Goal: Information Seeking & Learning: Find specific page/section

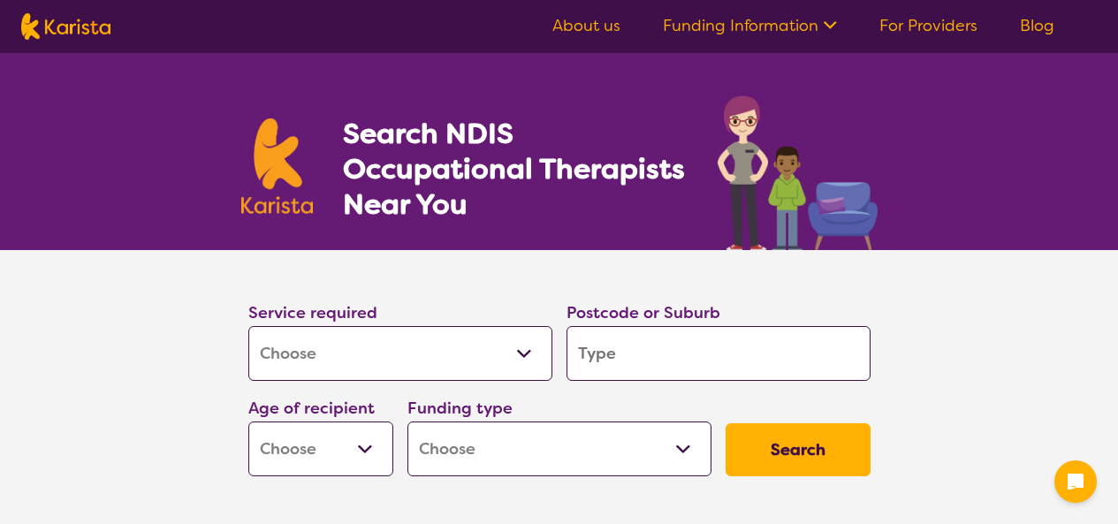
select select "[MEDICAL_DATA]"
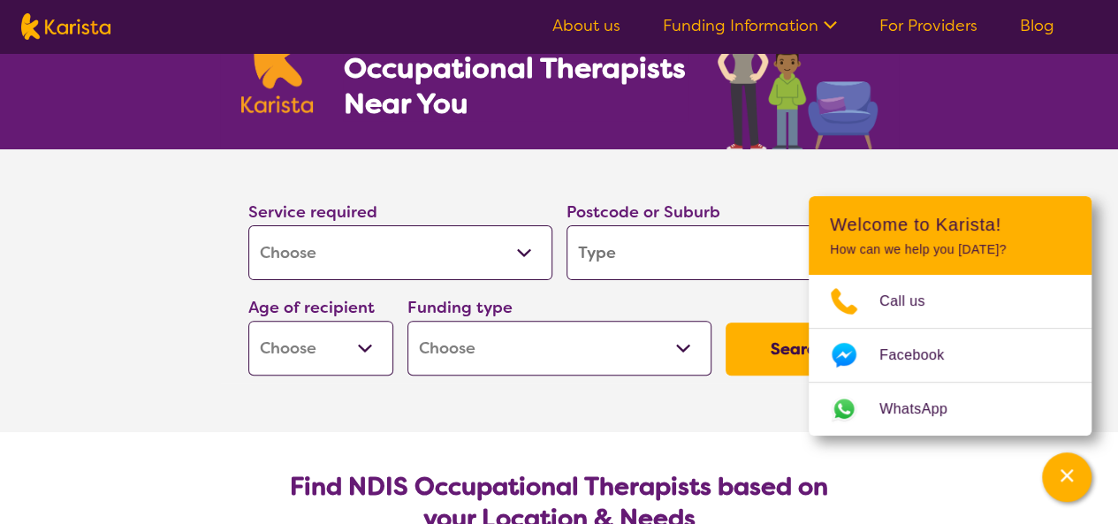
click at [675, 254] on input "search" at bounding box center [719, 252] width 304 height 55
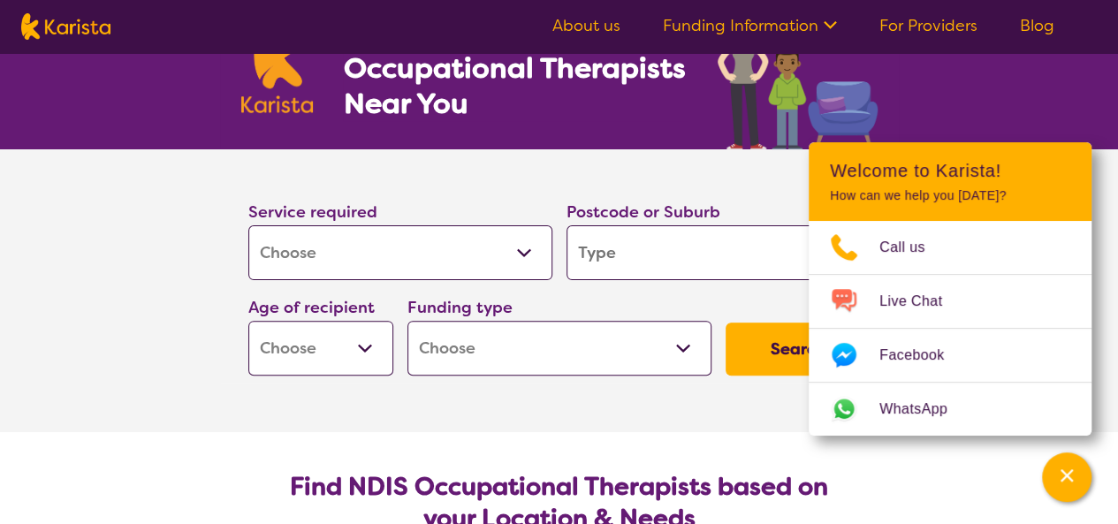
type input "e"
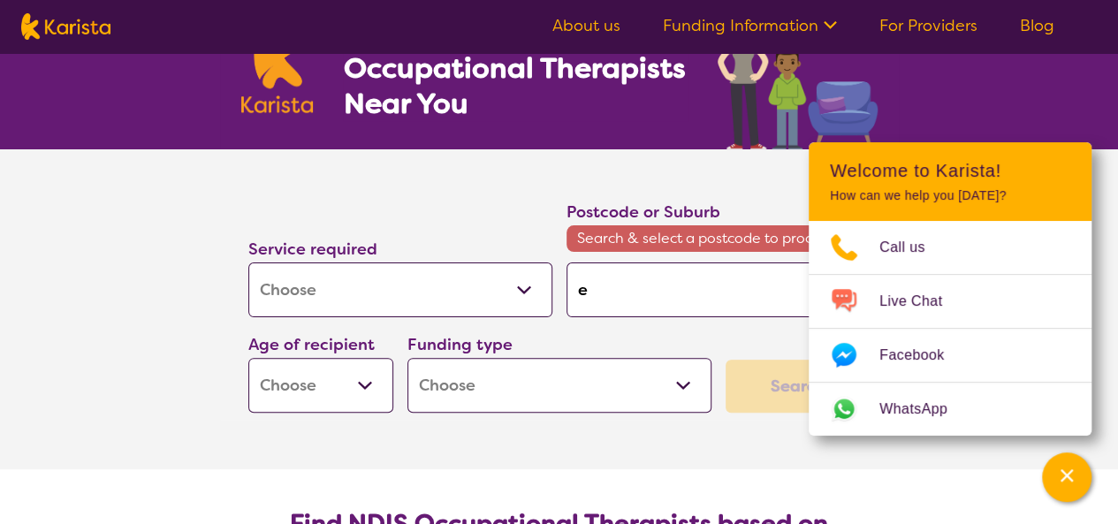
click at [673, 172] on section "Service required Allied Health Assistant Assessment ([MEDICAL_DATA] or [MEDICAL…" at bounding box center [559, 284] width 679 height 271
click at [1085, 483] on button "Channel Menu" at bounding box center [1067, 478] width 50 height 50
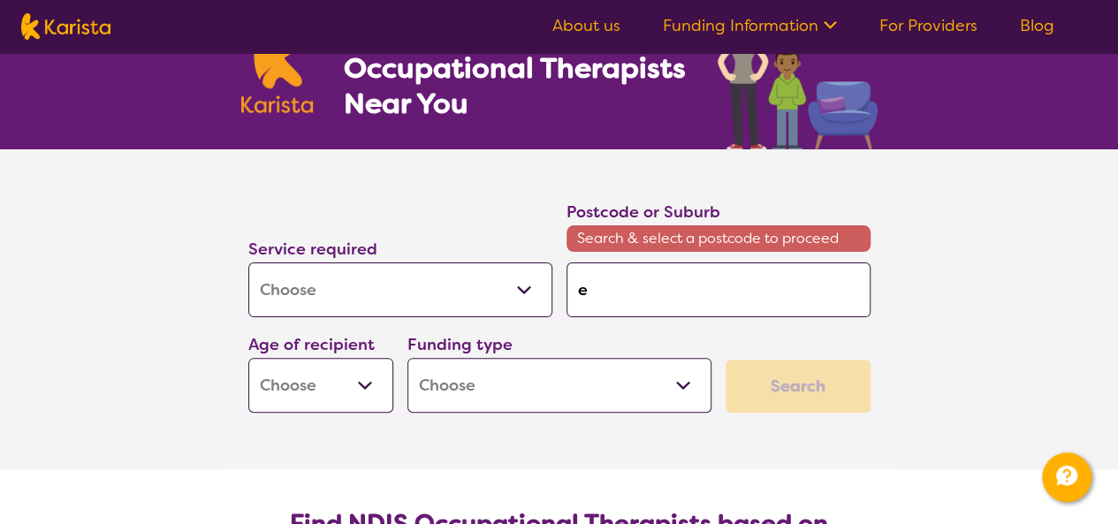
click at [638, 287] on input "e" at bounding box center [719, 290] width 304 height 55
type input "eC"
type input "eCH"
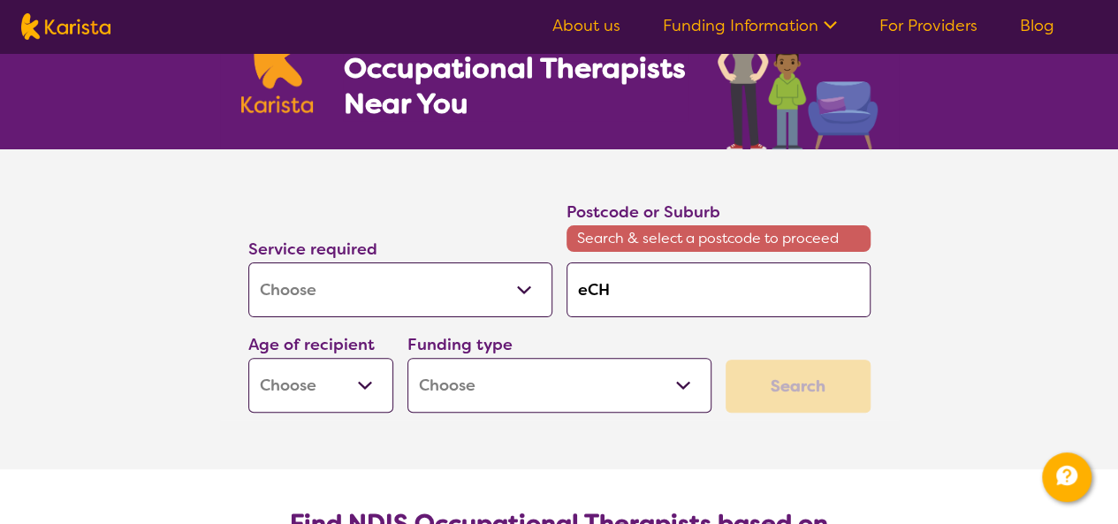
type input "eCHU"
type input "eCHUC"
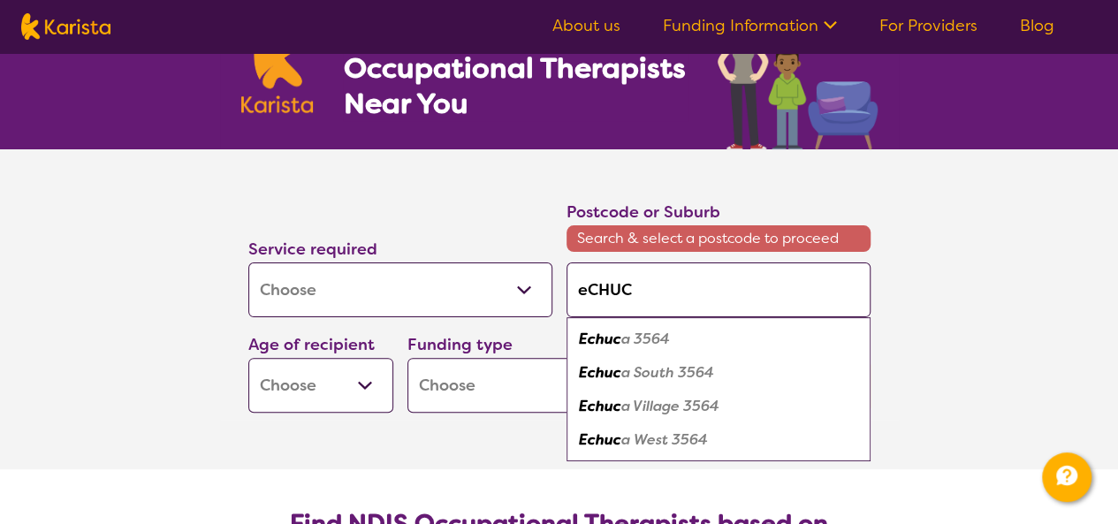
type input "eCHU"
type input "eCH"
type input "eC"
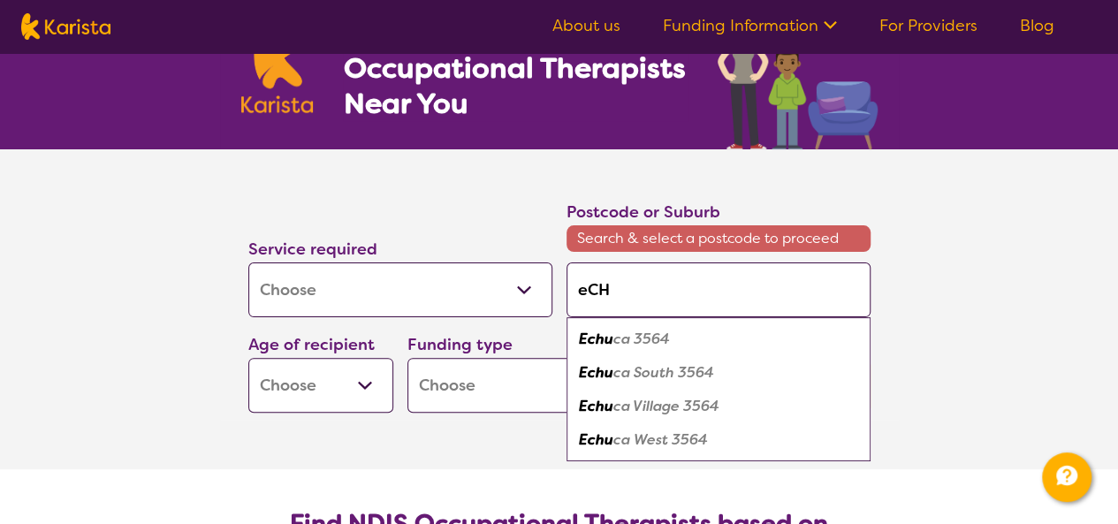
type input "eC"
type input "e"
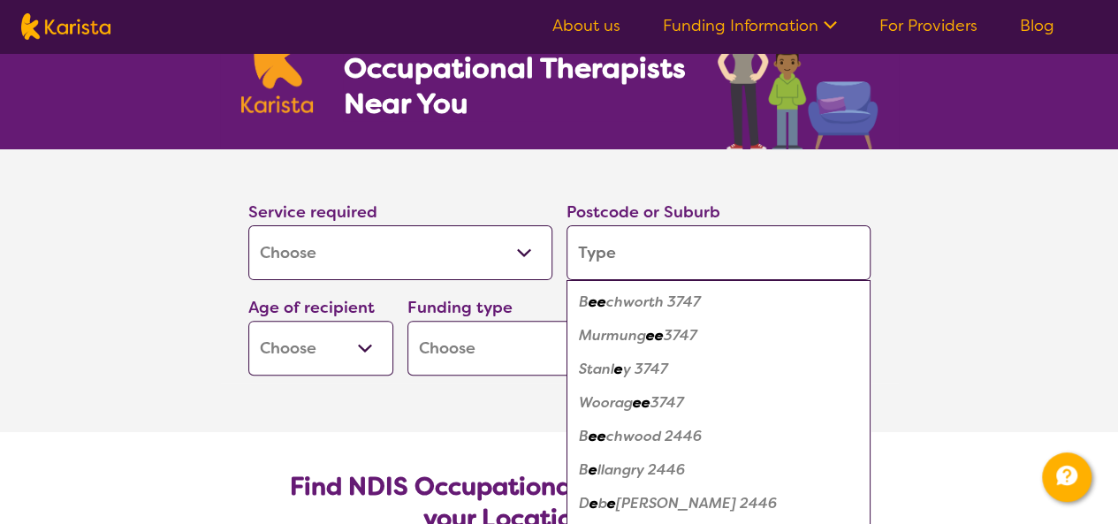
type input "E"
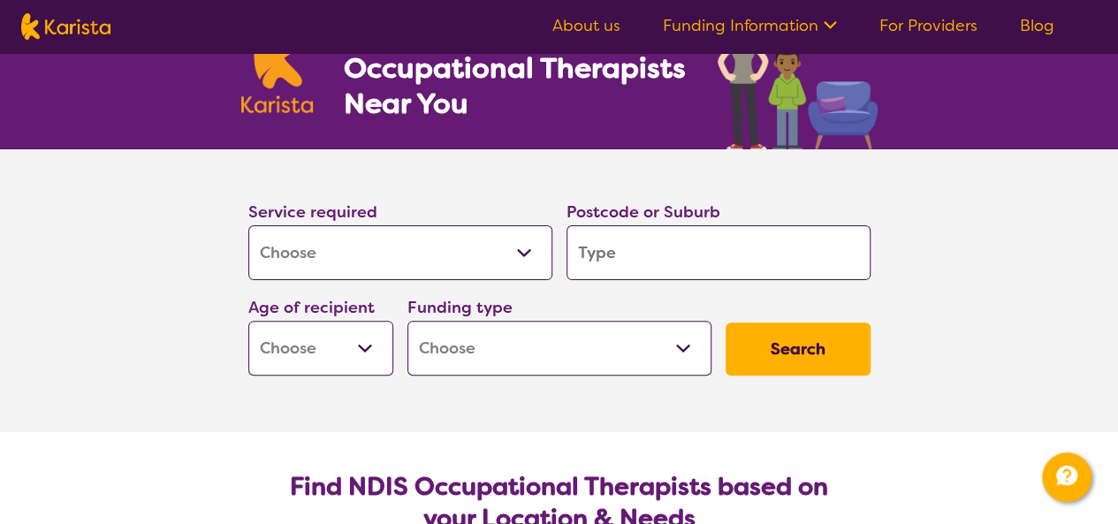
type input "r"
type input "e"
type input "E"
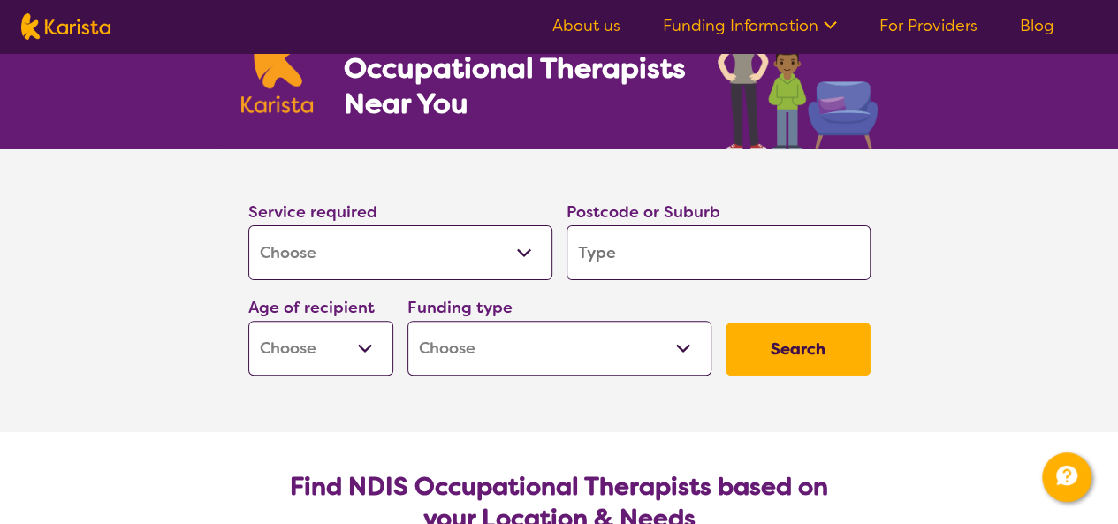
type input "E"
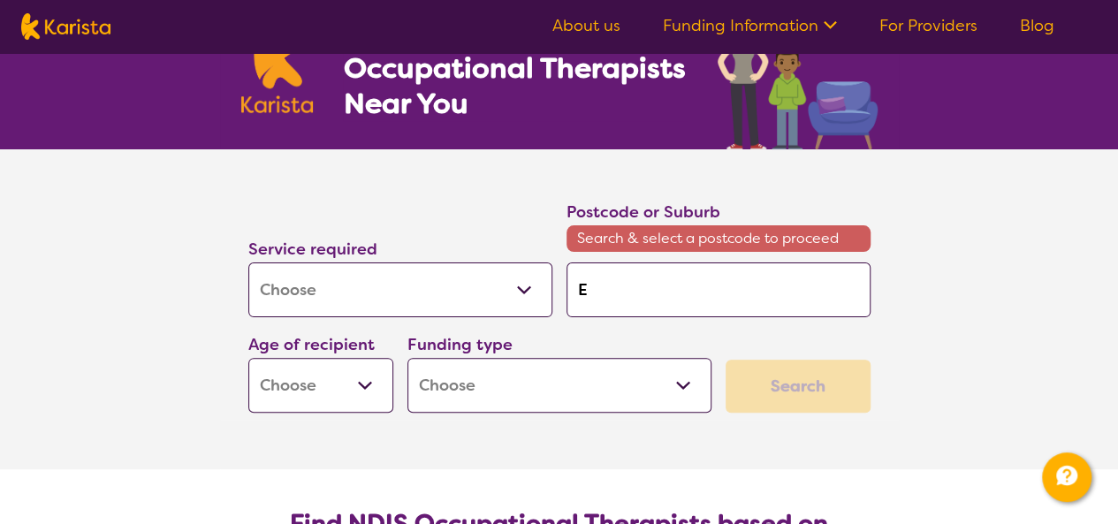
type input "Ec"
type input "Ech"
type input "Echi"
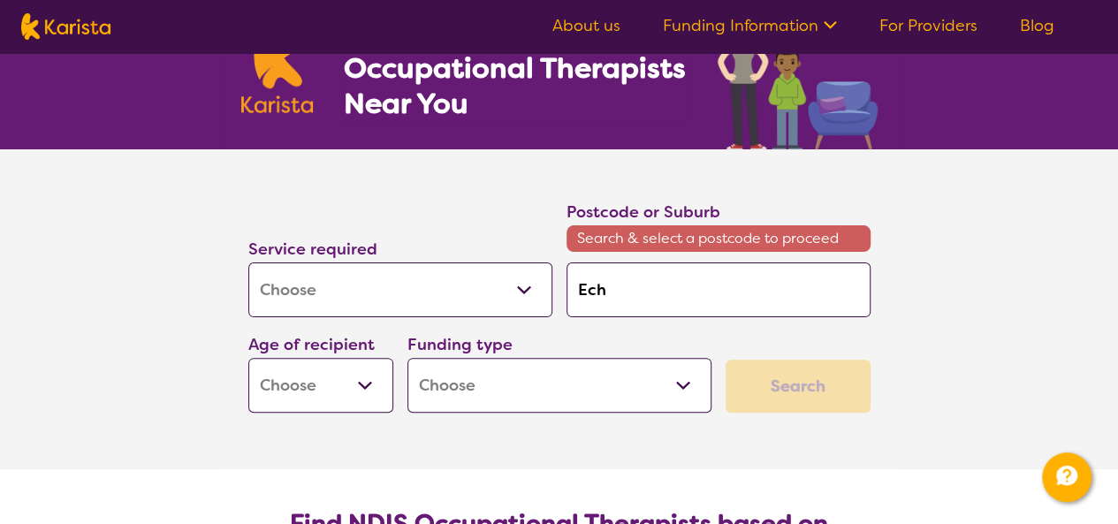
type input "Echi"
type input "Echic"
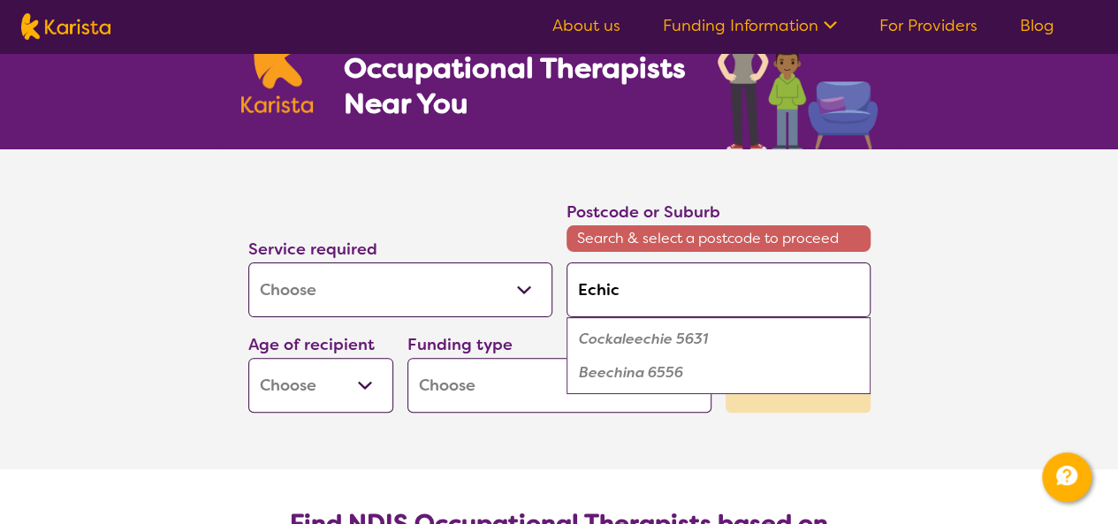
type input "Echi"
type input "Ech"
type input "Echu"
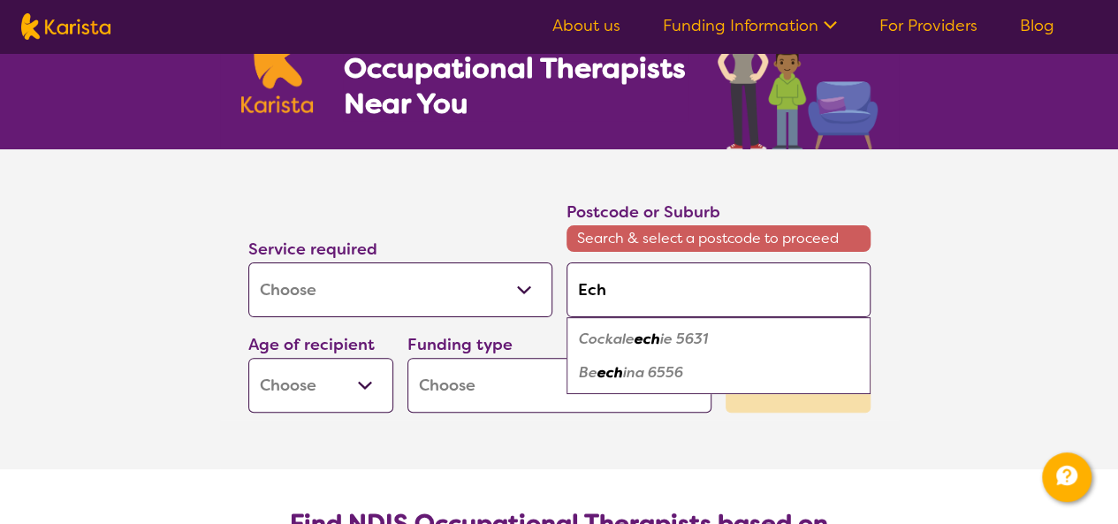
type input "Echu"
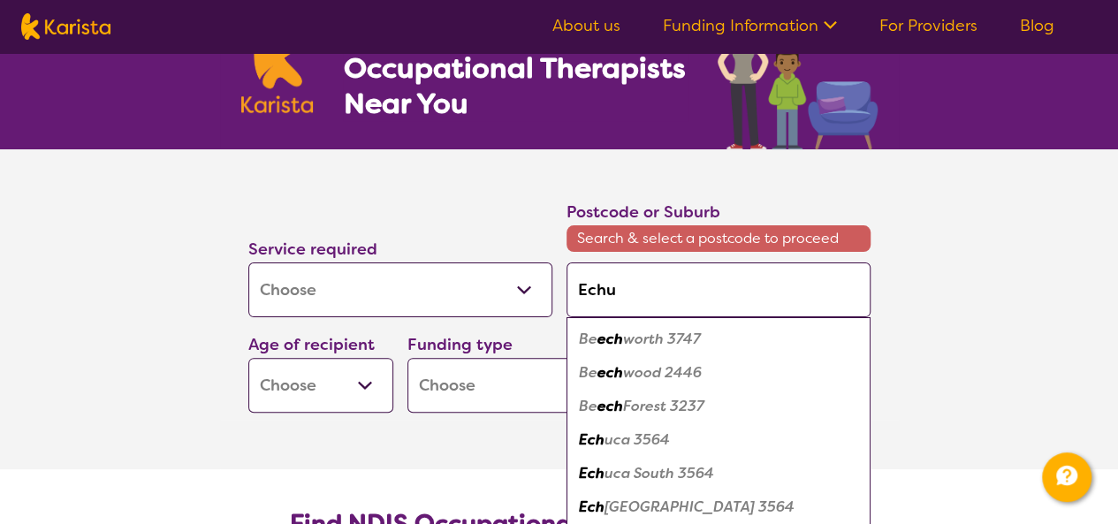
type input "Echuc"
type input "Echuca"
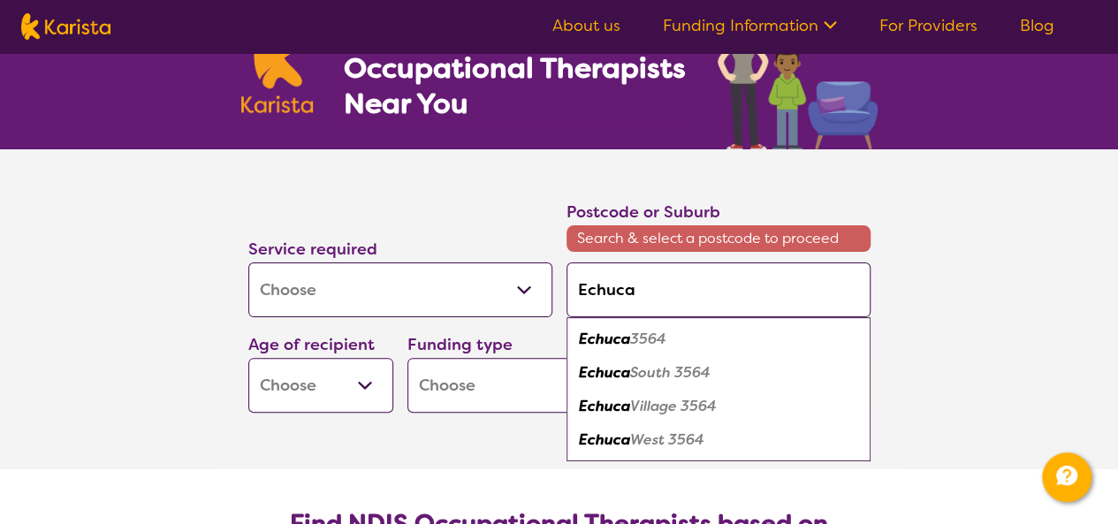
click at [651, 339] on em "3564" at bounding box center [648, 339] width 36 height 19
type input "3564"
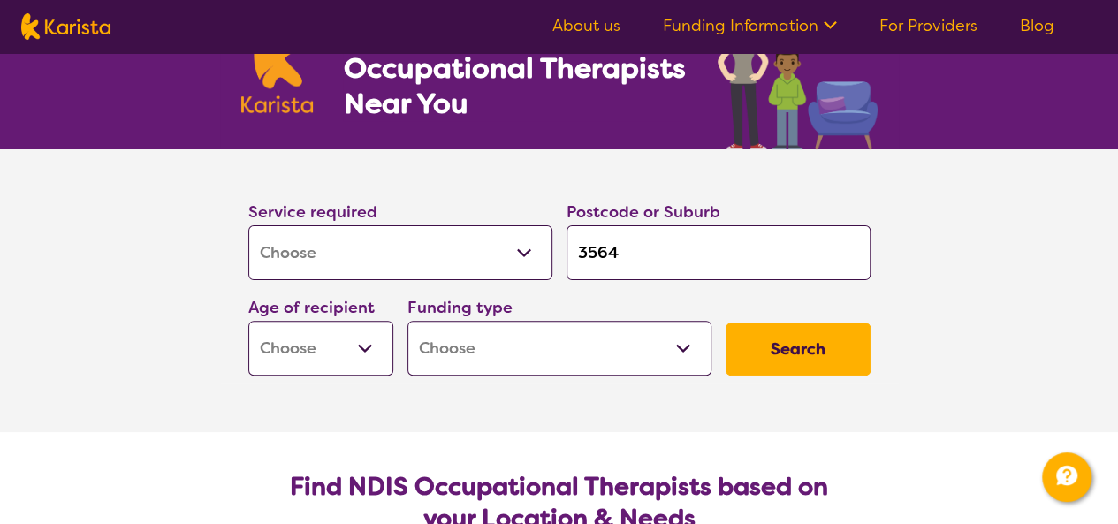
click at [534, 356] on select "Home Care Package (HCP) National Disability Insurance Scheme (NDIS) I don't know" at bounding box center [560, 348] width 304 height 55
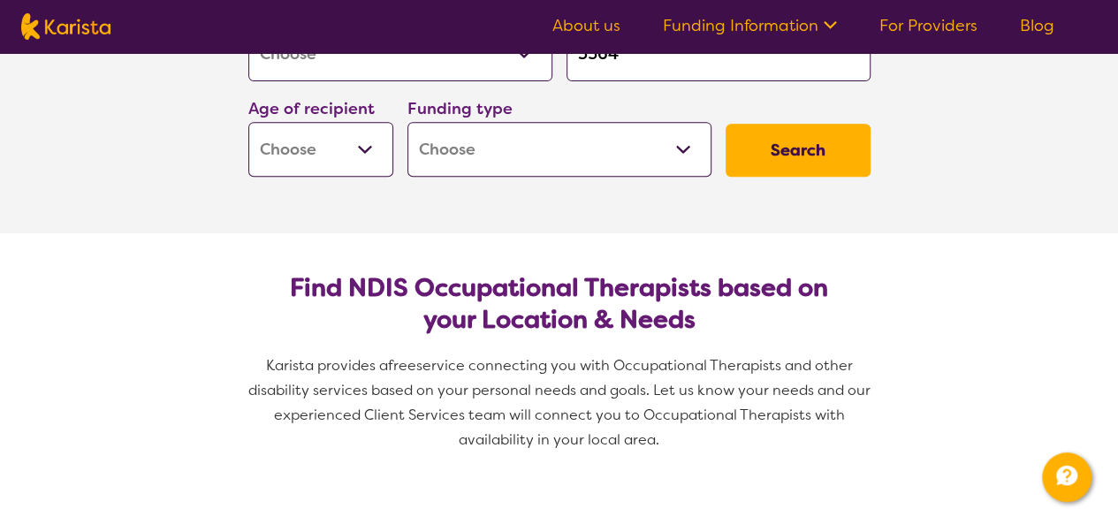
scroll to position [0, 0]
